Goal: Task Accomplishment & Management: Manage account settings

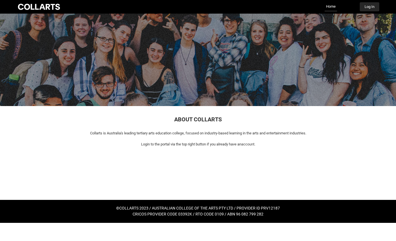
click at [373, 10] on button "Log In" at bounding box center [370, 6] width 20 height 9
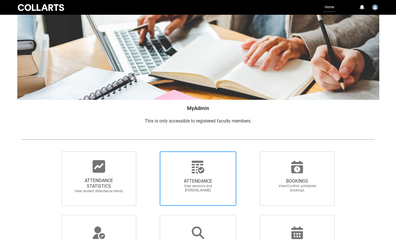
click at [189, 177] on span "ATTENDANCE View sessions and [PERSON_NAME]" at bounding box center [198, 185] width 54 height 23
click at [150, 151] on input "ATTENDANCE View sessions and [PERSON_NAME]" at bounding box center [150, 151] width 0 height 0
radio input "true"
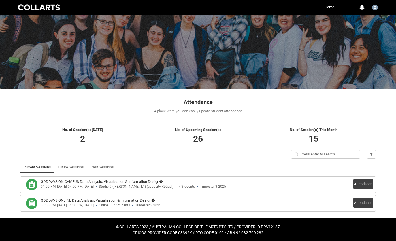
scroll to position [17, 0]
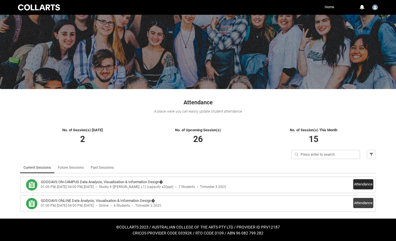
click at [369, 184] on button "Attendance" at bounding box center [363, 184] width 20 height 10
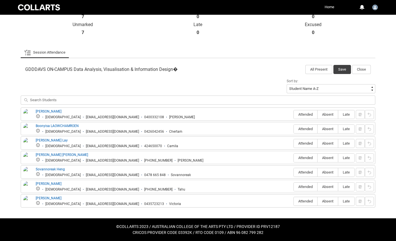
scroll to position [139, 0]
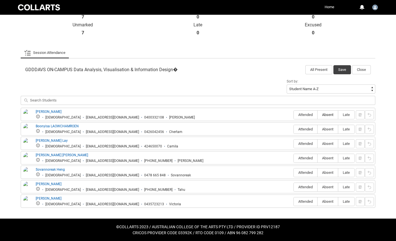
click at [326, 114] on span "Absent" at bounding box center [328, 114] width 20 height 4
click at [318, 114] on input "Absent" at bounding box center [317, 114] width 0 height 0
type lightning-radio-group "Absent"
radio input "true"
click at [326, 131] on label "Absent" at bounding box center [328, 129] width 20 height 9
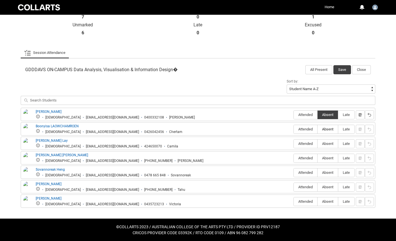
click at [318, 129] on input "Absent" at bounding box center [317, 129] width 0 height 0
type lightning-radio-group "Absent"
radio input "true"
click at [305, 144] on span "Attended" at bounding box center [306, 143] width 24 height 4
click at [294, 144] on input "Attended" at bounding box center [294, 143] width 0 height 0
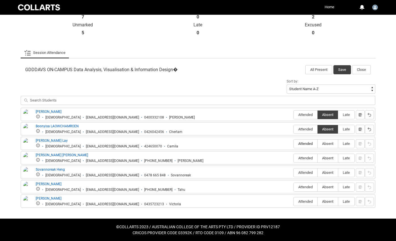
type lightning-radio-group "Attended"
radio input "true"
click at [303, 158] on span "Attended" at bounding box center [306, 158] width 24 height 4
click at [294, 158] on input "Attended" at bounding box center [294, 158] width 0 height 0
type lightning-radio-group "Attended"
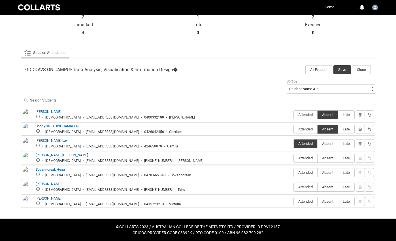
radio input "true"
click at [330, 173] on span "Absent" at bounding box center [328, 172] width 20 height 4
click at [318, 173] on input "Absent" at bounding box center [317, 172] width 0 height 0
type lightning-radio-group "Absent"
radio input "true"
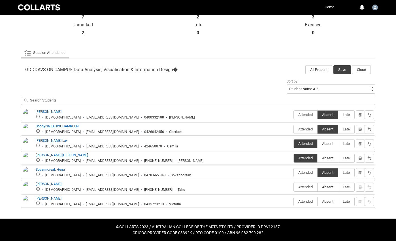
click at [329, 186] on span "Absent" at bounding box center [328, 187] width 20 height 4
click at [318, 187] on input "Absent" at bounding box center [317, 187] width 0 height 0
type lightning-radio-group "Absent"
radio input "true"
click at [329, 202] on span "Absent" at bounding box center [328, 201] width 20 height 4
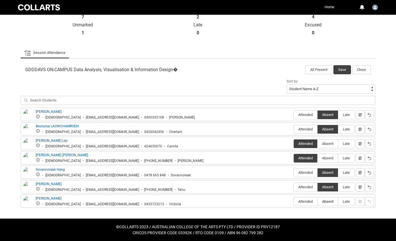
click at [318, 201] on input "Absent" at bounding box center [317, 201] width 0 height 0
type lightning-radio-group "Absent"
radio input "true"
click at [343, 68] on button "Save" at bounding box center [343, 69] width 18 height 9
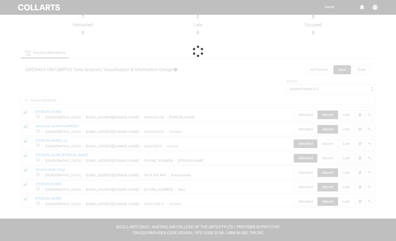
scroll to position [17, 0]
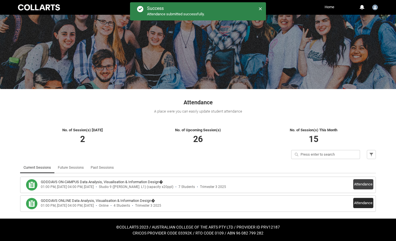
click at [359, 203] on button "Attendance" at bounding box center [363, 203] width 20 height 10
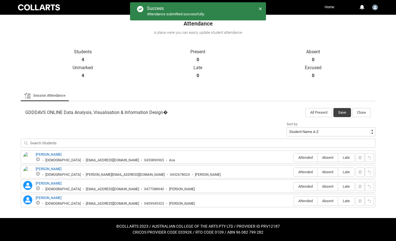
scroll to position [95, 0]
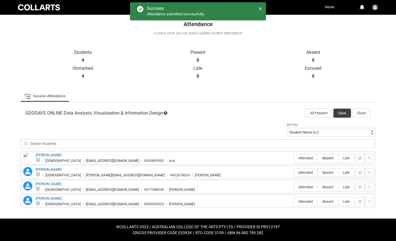
click at [323, 158] on span "Absent" at bounding box center [328, 158] width 20 height 4
click at [318, 158] on input "Absent" at bounding box center [317, 158] width 0 height 0
type lightning-radio-group "Absent"
radio input "true"
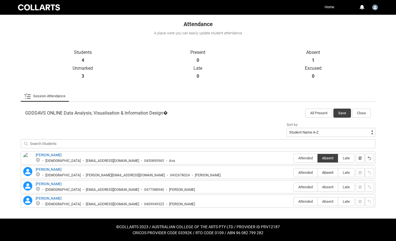
click at [326, 173] on span "Absent" at bounding box center [328, 172] width 20 height 4
click at [318, 173] on input "Absent" at bounding box center [317, 172] width 0 height 0
type lightning-radio-group "Absent"
radio input "true"
click at [328, 184] on label "Absent" at bounding box center [328, 187] width 20 height 9
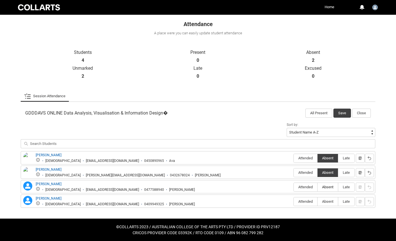
click at [318, 187] on input "Absent" at bounding box center [317, 187] width 0 height 0
type lightning-radio-group "Absent"
radio input "true"
click at [329, 205] on label "Absent" at bounding box center [328, 201] width 20 height 9
click at [318, 201] on input "Absent" at bounding box center [317, 201] width 0 height 0
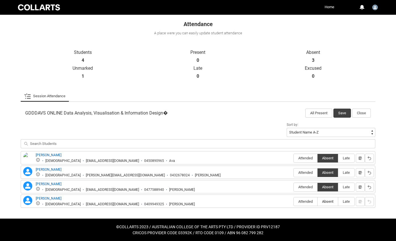
type lightning-radio-group "Absent"
radio input "true"
click at [341, 112] on button "Save" at bounding box center [343, 113] width 18 height 9
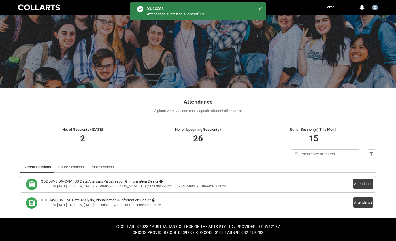
scroll to position [17, 0]
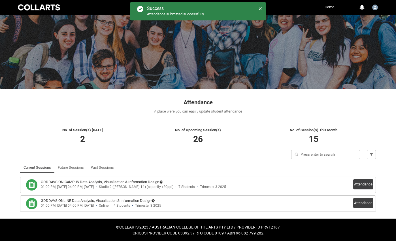
click at [33, 7] on div at bounding box center [39, 7] width 44 height 8
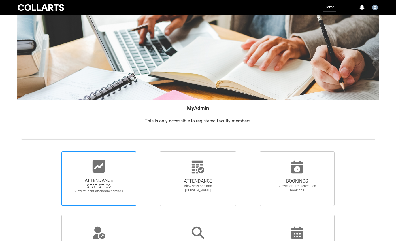
click at [97, 182] on span "ATTENDANCE STATISTICS" at bounding box center [99, 183] width 50 height 11
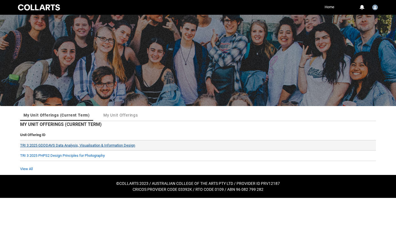
click at [75, 146] on link "TRI 3 2025 GDDDAVS Data Analysis, Visualisation & Information Design" at bounding box center [77, 145] width 115 height 4
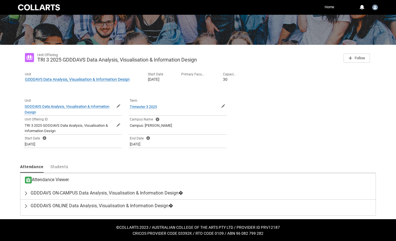
scroll to position [61, 0]
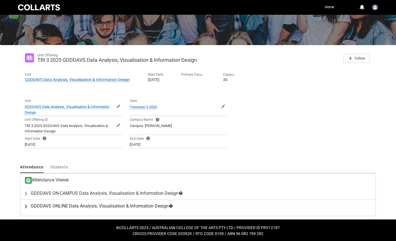
click at [24, 206] on button "GDDDAVS ONLINE Data Analysis, Visualisation & Information Design�" at bounding box center [197, 206] width 355 height 12
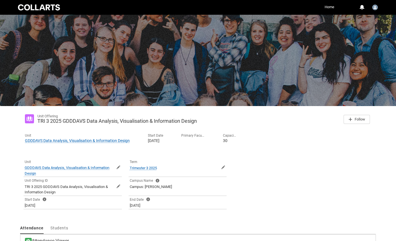
scroll to position [0, 0]
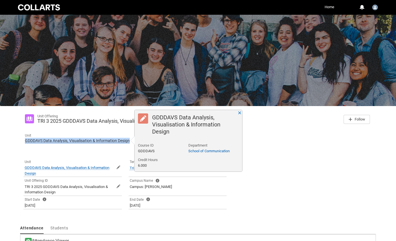
click at [292, 107] on div "Unit Offering TRI 3 2025 GDDDAVS Data Analysis, Visualisation & Information Des…" at bounding box center [198, 224] width 363 height 236
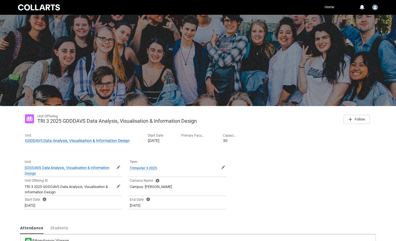
click at [332, 10] on link "Home" at bounding box center [329, 7] width 12 height 9
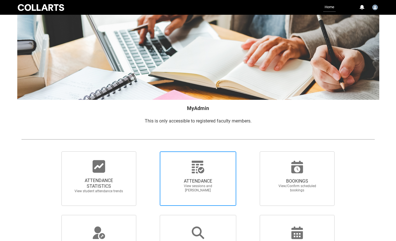
click at [209, 186] on span "View sessions and [PERSON_NAME]" at bounding box center [198, 188] width 50 height 9
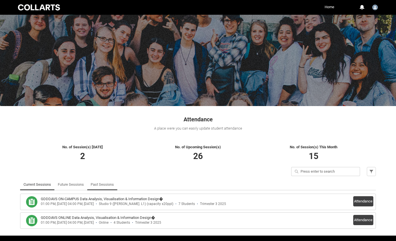
click at [105, 183] on link "Past Sessions" at bounding box center [102, 184] width 23 height 11
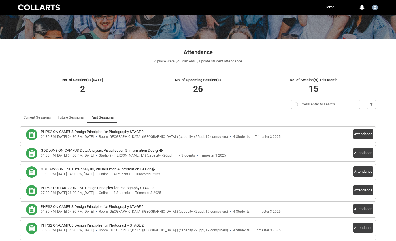
scroll to position [67, 0]
click at [360, 171] on button "Attendance" at bounding box center [363, 171] width 20 height 10
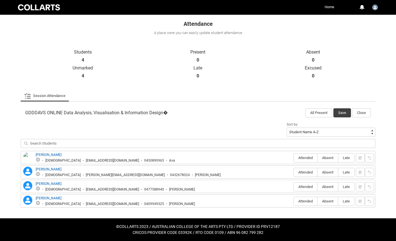
scroll to position [95, 0]
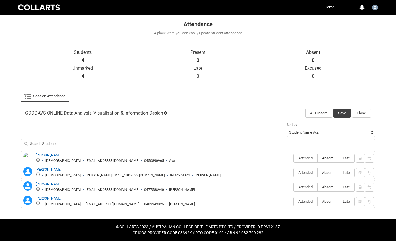
click at [326, 160] on span "Absent" at bounding box center [328, 158] width 20 height 4
click at [318, 158] on input "Absent" at bounding box center [317, 158] width 0 height 0
type lightning-radio-group "Absent"
radio input "true"
click at [311, 173] on span "Attended" at bounding box center [306, 172] width 24 height 4
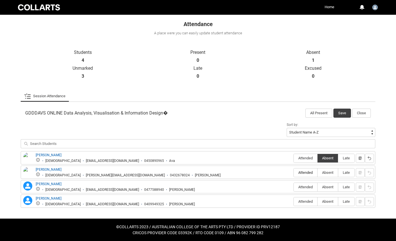
click at [294, 173] on input "Attended" at bounding box center [294, 172] width 0 height 0
type lightning-radio-group "Attended"
radio input "true"
click at [329, 187] on span "Absent" at bounding box center [328, 187] width 20 height 4
click at [318, 187] on input "Absent" at bounding box center [317, 187] width 0 height 0
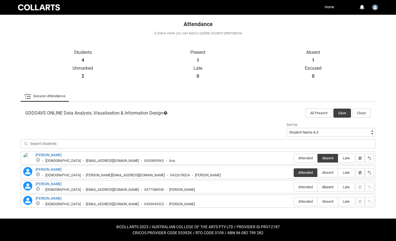
type lightning-radio-group "Absent"
radio input "true"
click at [328, 201] on span "Absent" at bounding box center [328, 201] width 20 height 4
click at [318, 201] on input "Absent" at bounding box center [317, 201] width 0 height 0
type lightning-radio-group "Absent"
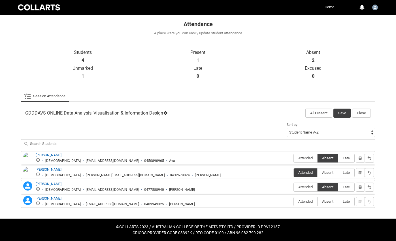
radio input "true"
click at [342, 111] on button "Save" at bounding box center [343, 113] width 18 height 9
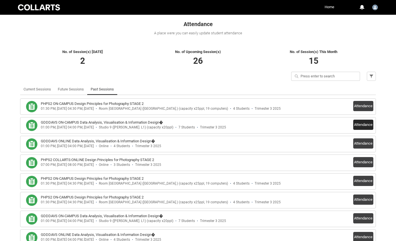
click at [362, 125] on button "Attendance" at bounding box center [363, 125] width 20 height 10
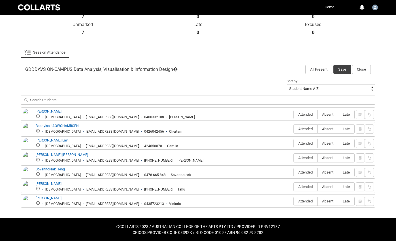
scroll to position [139, 0]
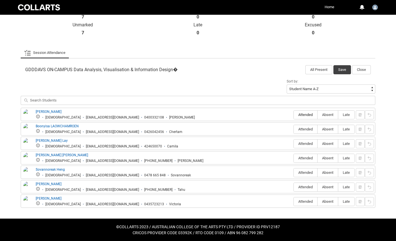
click at [301, 114] on span "Attended" at bounding box center [306, 114] width 24 height 4
click at [294, 114] on input "Attended" at bounding box center [294, 114] width 0 height 0
type lightning-radio-group "Attended"
radio input "true"
click at [304, 129] on span "Attended" at bounding box center [306, 129] width 24 height 4
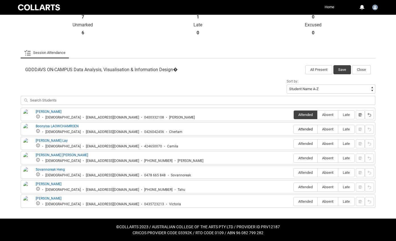
click at [294, 129] on input "Attended" at bounding box center [294, 129] width 0 height 0
type lightning-radio-group "Attended"
radio input "true"
click at [304, 143] on span "Attended" at bounding box center [306, 143] width 24 height 4
click at [294, 143] on input "Attended" at bounding box center [294, 143] width 0 height 0
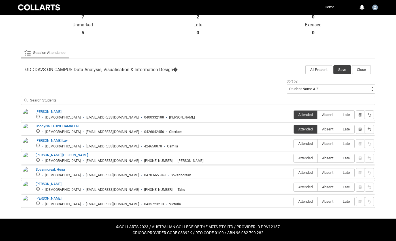
type lightning-radio-group "Attended"
radio input "true"
click at [308, 159] on span "Attended" at bounding box center [306, 158] width 24 height 4
click at [294, 158] on input "Attended" at bounding box center [294, 158] width 0 height 0
type lightning-radio-group "Attended"
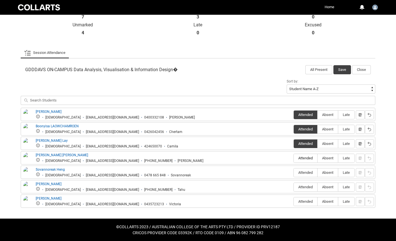
radio input "true"
click at [323, 172] on span "Absent" at bounding box center [328, 172] width 20 height 4
click at [318, 172] on input "Absent" at bounding box center [317, 172] width 0 height 0
type lightning-radio-group "Absent"
radio input "true"
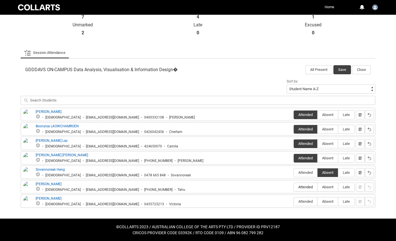
click at [301, 190] on label "Attended" at bounding box center [306, 187] width 24 height 9
click at [294, 187] on input "Attended" at bounding box center [294, 187] width 0 height 0
type lightning-radio-group "Attended"
radio input "true"
click at [308, 203] on span "Attended" at bounding box center [306, 201] width 24 height 4
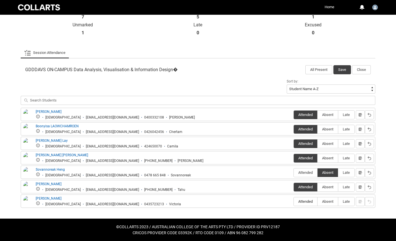
click at [294, 201] on input "Attended" at bounding box center [294, 201] width 0 height 0
type lightning-radio-group "Attended"
radio input "true"
click at [346, 69] on button "Save" at bounding box center [343, 69] width 18 height 9
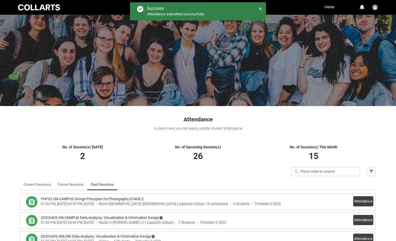
scroll to position [0, 0]
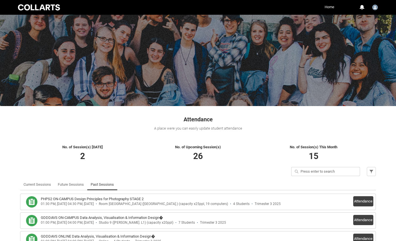
click at [330, 7] on link "Home" at bounding box center [329, 7] width 12 height 9
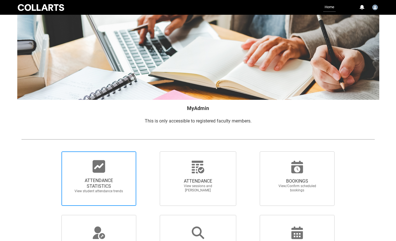
click at [92, 173] on icon at bounding box center [99, 167] width 14 height 14
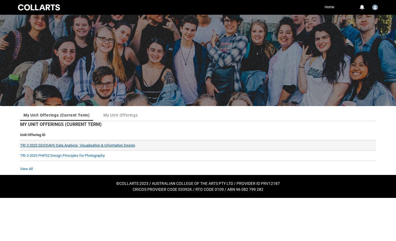
click at [100, 143] on link "TRI 3 2025 GDDDAVS Data Analysis, Visualisation & Information Design" at bounding box center [77, 145] width 115 height 4
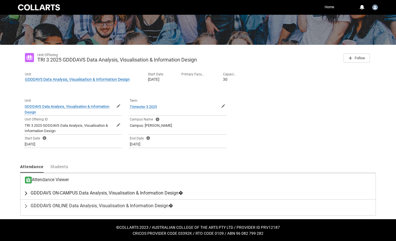
scroll to position [61, 0]
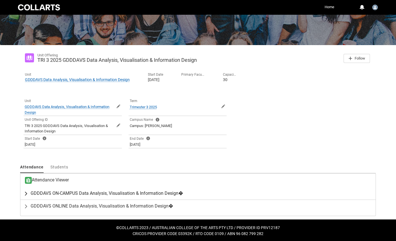
click at [26, 192] on lightning-primitive-icon "button" at bounding box center [27, 193] width 7 height 6
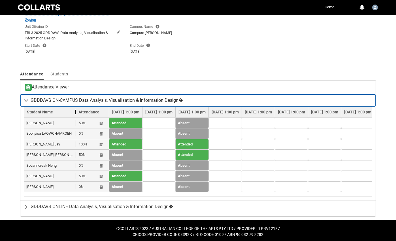
scroll to position [154, 0]
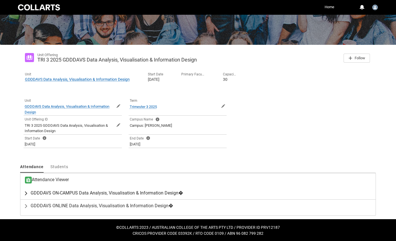
scroll to position [61, 0]
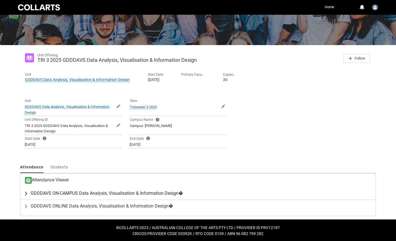
click at [114, 190] on span "GDDDAVS ON-CAMPUS Data Analysis, Visualisation & Information Design�" at bounding box center [107, 193] width 152 height 6
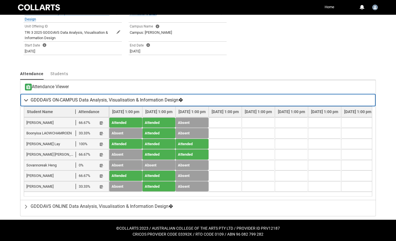
scroll to position [154, 0]
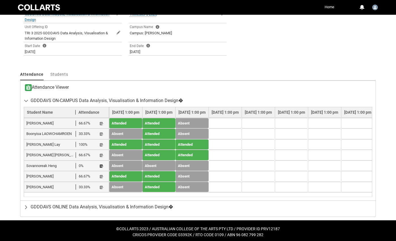
click at [101, 165] on lightning-primitive-icon "button" at bounding box center [101, 166] width 4 height 4
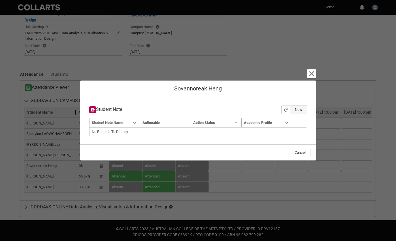
click at [300, 110] on button "New" at bounding box center [298, 109] width 17 height 9
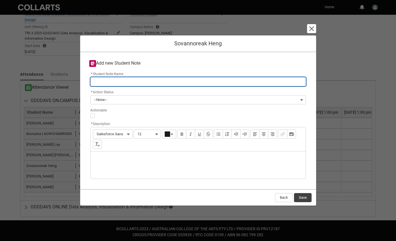
click at [104, 80] on input "* Student Note Name" at bounding box center [198, 81] width 216 height 9
type lightning-primitive-input-simple "a"
type input "a"
type lightning-primitive-input-simple "at"
type input "at"
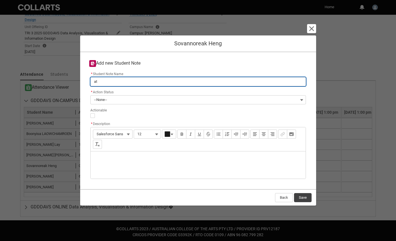
type lightning-primitive-input-simple "att"
type input "att"
type lightning-primitive-input-simple "atte"
type input "atte"
type lightning-primitive-input-simple "atten"
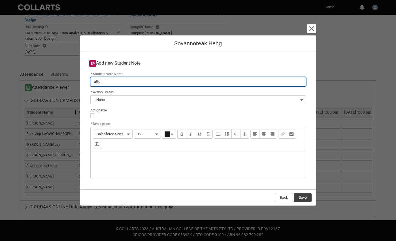
type input "atten"
type lightning-primitive-input-simple "attend"
type input "attend"
type lightning-primitive-input-simple "attenda"
type input "attenda"
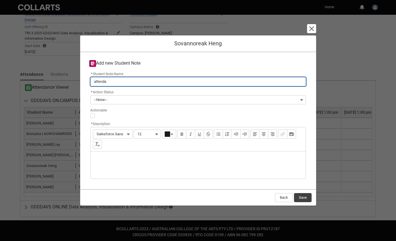
type lightning-primitive-input-simple "attendan"
type input "attendan"
type lightning-primitive-input-simple "attendanc"
type input "attendanc"
type lightning-primitive-input-simple "attendance"
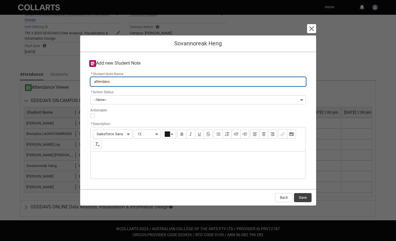
type input "attendance"
type lightning-primitive-input-simple "attendance"
type input "attendance"
type lightning-primitive-input-simple "attendance /"
type input "attendance /"
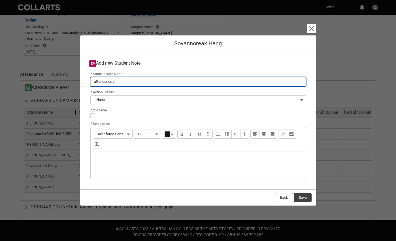
type lightning-primitive-input-simple "attendance /"
type input "attendance /"
type lightning-primitive-input-simple "attendance / c"
type input "attendance / c"
type lightning-primitive-input-simple "attendance / co"
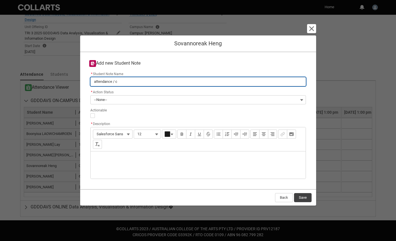
type input "attendance / co"
type lightning-primitive-input-simple "attendance / com"
type input "attendance / com"
type lightning-primitive-input-simple "attendance / comp"
type input "attendance / comp"
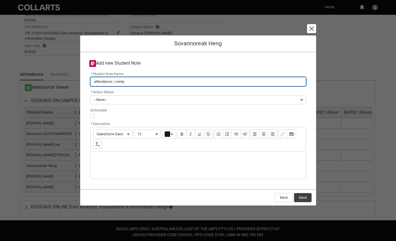
type lightning-primitive-input-simple "attendance / compu"
type input "attendance / compu"
type lightning-primitive-input-simple "attendance / comput"
type input "attendance / comput"
type lightning-primitive-input-simple "attendance / compute"
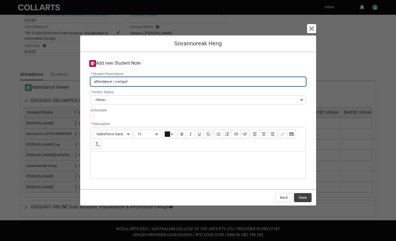
type input "attendance / compute"
type lightning-primitive-input-simple "attendance / computer"
type input "attendance / computer"
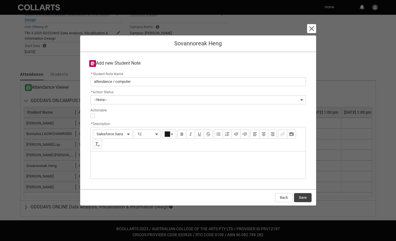
click at [116, 99] on button "--None--" at bounding box center [198, 99] width 216 height 9
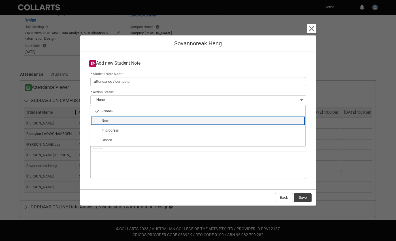
click at [104, 118] on span "New" at bounding box center [202, 120] width 200 height 5
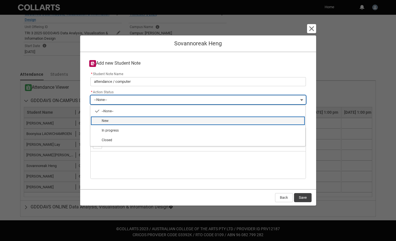
type lightning-combobox "New"
type lightning-picklist "New"
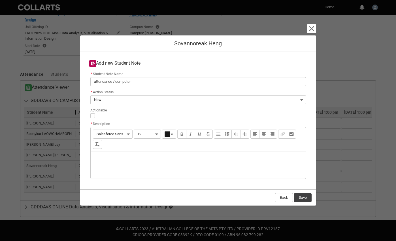
click at [92, 114] on input "Actionable" at bounding box center [92, 115] width 5 height 5
type lightning-input "true"
checkbox input "true"
click at [106, 157] on div "Description" at bounding box center [198, 164] width 215 height 27
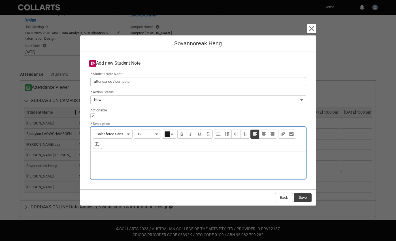
type lightning-input-rich-text "<p>S</p>"
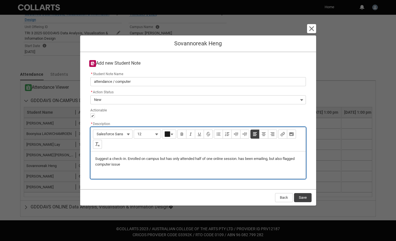
type lightning-input-rich-text "<p>Suggest a check-in. Enrolled on campus but has only attended half of one onl…"
click at [303, 197] on button "Save" at bounding box center [303, 197] width 18 height 9
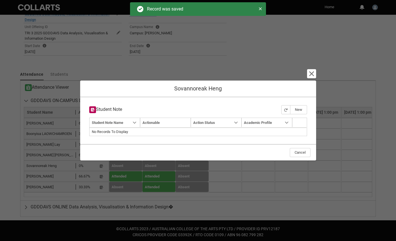
type input "179"
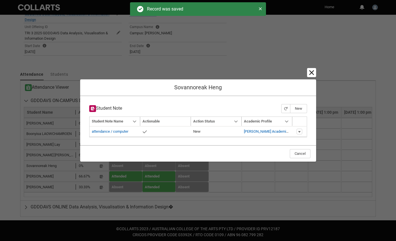
click at [311, 73] on lightning-primitive-icon "button" at bounding box center [311, 72] width 7 height 7
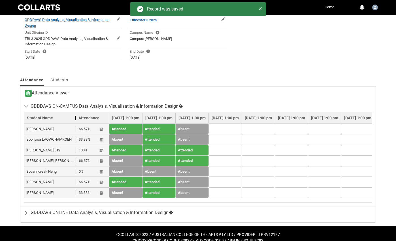
scroll to position [152, 0]
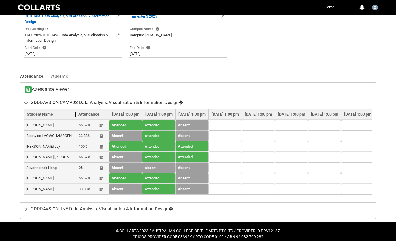
click at [27, 101] on lightning-primitive-icon "button" at bounding box center [27, 103] width 7 height 6
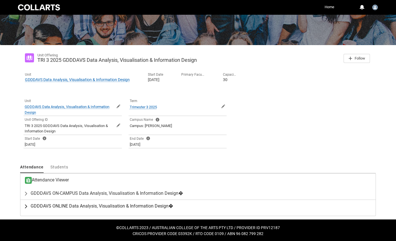
click at [27, 205] on lightning-primitive-icon "button" at bounding box center [27, 206] width 7 height 6
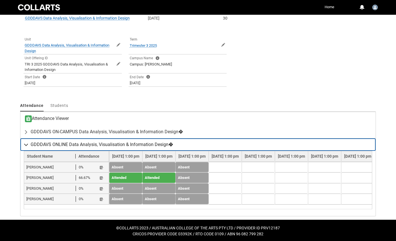
scroll to position [122, 0]
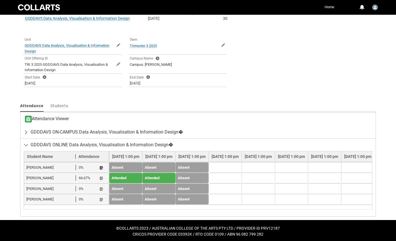
click at [102, 166] on lightning-primitive-icon "button" at bounding box center [101, 167] width 4 height 4
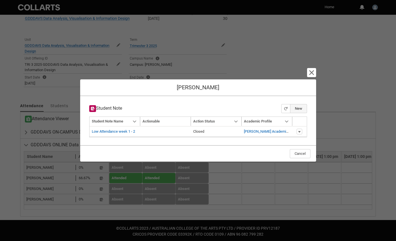
click at [299, 107] on button "New" at bounding box center [298, 108] width 17 height 9
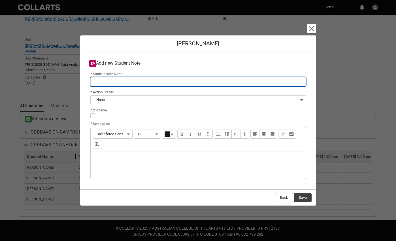
click at [105, 80] on input "* Student Note Name" at bounding box center [198, 81] width 216 height 9
type lightning-primitive-input-simple "a"
type input "a"
type lightning-primitive-input-simple "as"
type input "as"
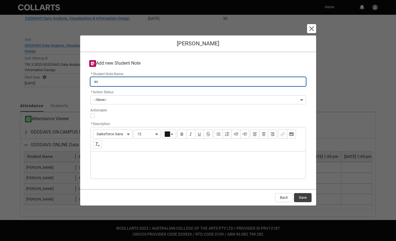
type lightning-primitive-input-simple "asy"
type input "asy"
type lightning-primitive-input-simple "asyc"
type input "asyc"
type lightning-primitive-input-simple "asych"
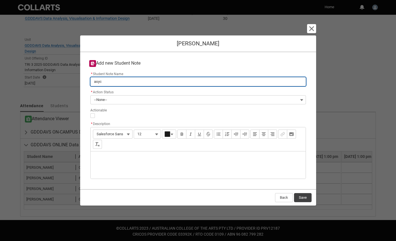
type input "asych"
type lightning-primitive-input-simple "asychr"
type input "asychr"
type lightning-primitive-input-simple "asychro"
type input "asychro"
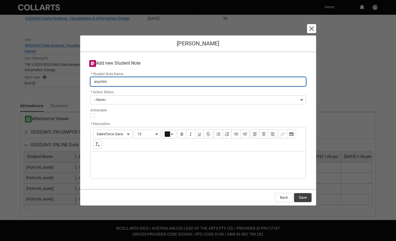
type lightning-primitive-input-simple "asychron"
type input "asychron"
type lightning-primitive-input-simple "asychrono"
type input "asychrono"
type lightning-primitive-input-simple "asychronou"
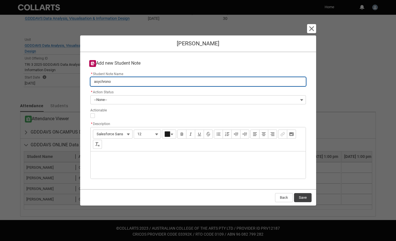
type input "asychronou"
type lightning-primitive-input-simple "asychronous"
type input "asychronous"
type lightning-primitive-input-simple "asynchronous"
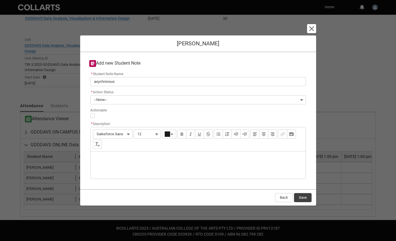
type input "asynchronous"
drag, startPoint x: 101, startPoint y: 91, endPoint x: 101, endPoint y: 157, distance: 65.5
click at [101, 157] on div "Description" at bounding box center [198, 164] width 215 height 27
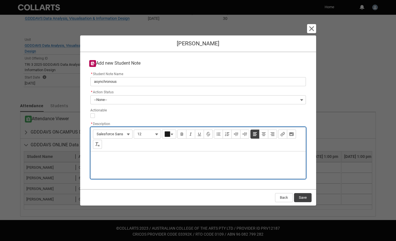
type lightning-input-rich-text "<p>A</p>"
type lightning-input-rich-text "<p>Ava contacted me early trimester to say she can't come to classes</p>"
click at [226, 167] on div "Ava contacted me early trimester to say she can't come to classes" at bounding box center [198, 164] width 215 height 27
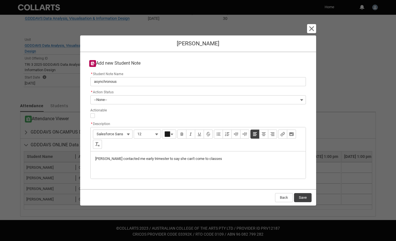
click at [134, 98] on button "--None--" at bounding box center [198, 99] width 216 height 9
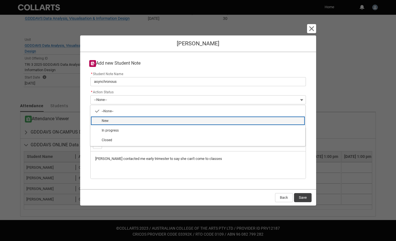
click at [128, 121] on span "New" at bounding box center [202, 120] width 200 height 5
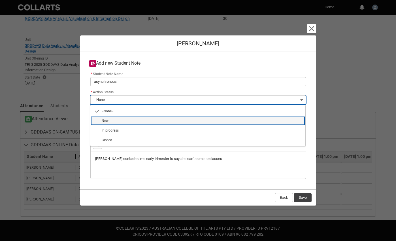
type lightning-combobox "New"
type lightning-picklist "New"
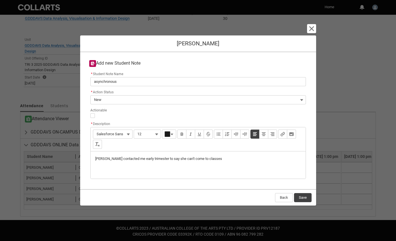
click at [160, 91] on div "* Action Status New --None-- New In progress Closed" at bounding box center [198, 96] width 216 height 16
click at [129, 97] on button "New" at bounding box center [198, 99] width 216 height 9
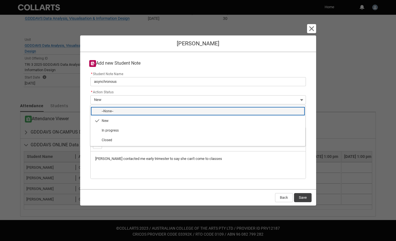
click at [127, 107] on lightning-base-combobox-item "--None--" at bounding box center [197, 111] width 215 height 10
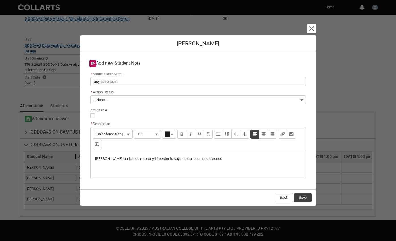
click at [135, 93] on div "* Action Status --None-- --None-- New In progress Closed" at bounding box center [198, 96] width 216 height 16
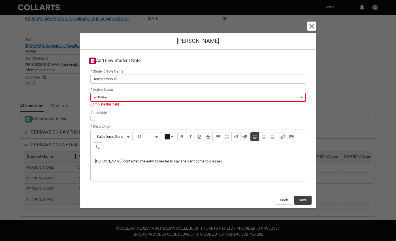
click at [147, 93] on button "--None--" at bounding box center [198, 97] width 216 height 9
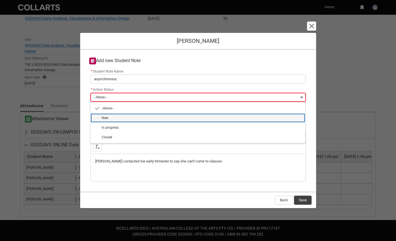
click at [126, 116] on span "New" at bounding box center [202, 117] width 200 height 5
type lightning-combobox "New"
type lightning-picklist "New"
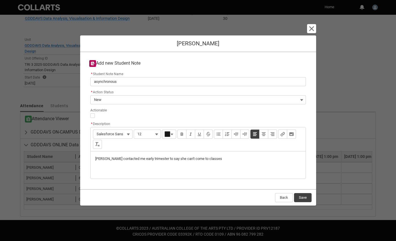
click at [127, 111] on lightning-input "Actionable" at bounding box center [198, 112] width 216 height 11
click at [300, 197] on button "Save" at bounding box center [303, 197] width 18 height 9
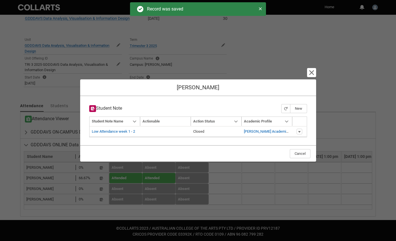
type input "179"
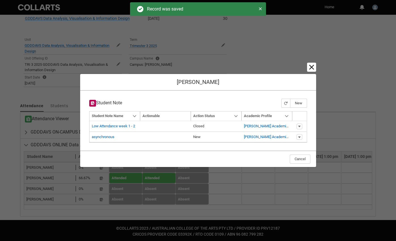
click at [310, 68] on lightning-primitive-icon "button" at bounding box center [311, 67] width 7 height 7
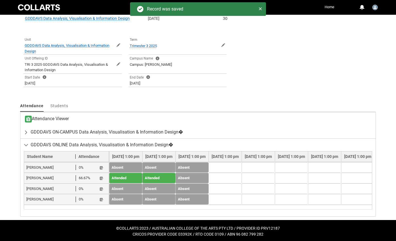
scroll to position [106, 0]
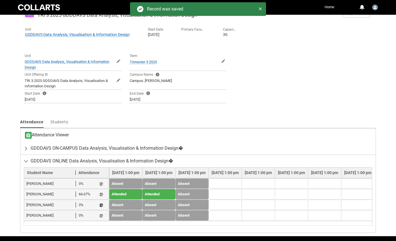
click at [100, 203] on lightning-primitive-icon "button" at bounding box center [101, 205] width 4 height 4
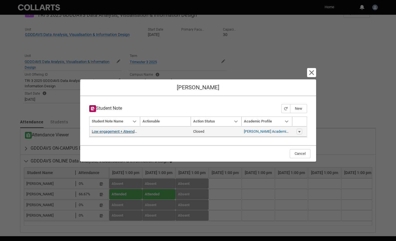
click at [100, 133] on link "Low engagement + Ateendance" at bounding box center [117, 131] width 51 height 4
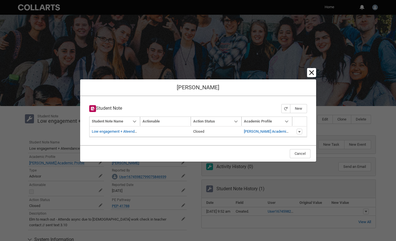
click at [309, 69] on lightning-primitive-icon "button" at bounding box center [311, 72] width 7 height 7
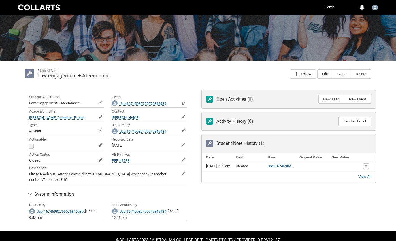
scroll to position [45, 0]
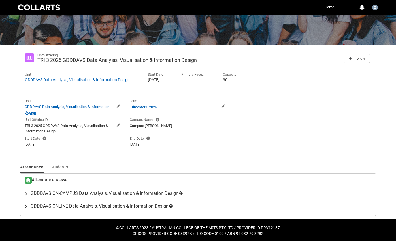
click at [26, 205] on lightning-primitive-icon "button" at bounding box center [27, 206] width 7 height 6
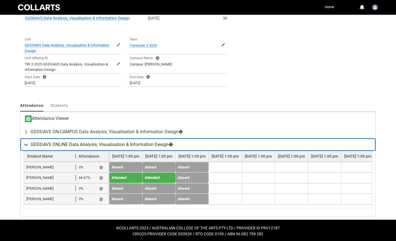
scroll to position [122, 0]
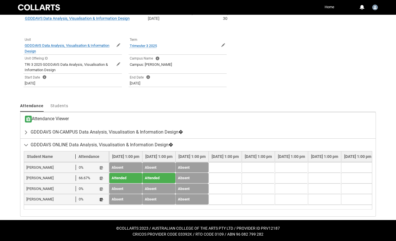
click at [102, 198] on lightning-primitive-icon "button" at bounding box center [101, 200] width 4 height 4
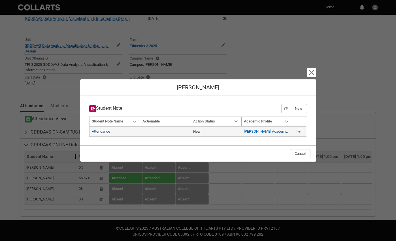
click at [102, 130] on link "Attendance" at bounding box center [101, 131] width 18 height 4
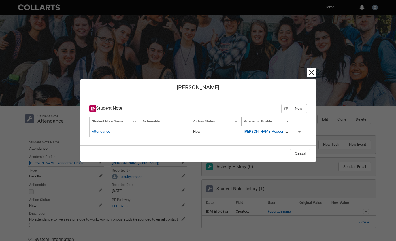
click at [312, 72] on lightning-primitive-icon "button" at bounding box center [311, 72] width 7 height 7
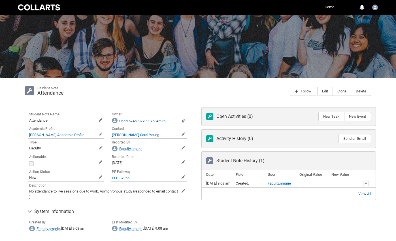
click at [125, 87] on div "Student Note" at bounding box center [163, 88] width 252 height 4
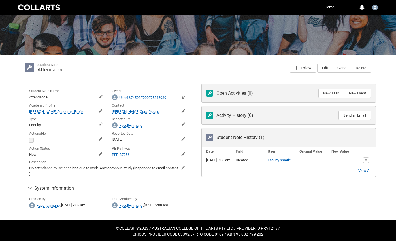
scroll to position [51, 0]
